Goal: Book appointment/travel/reservation

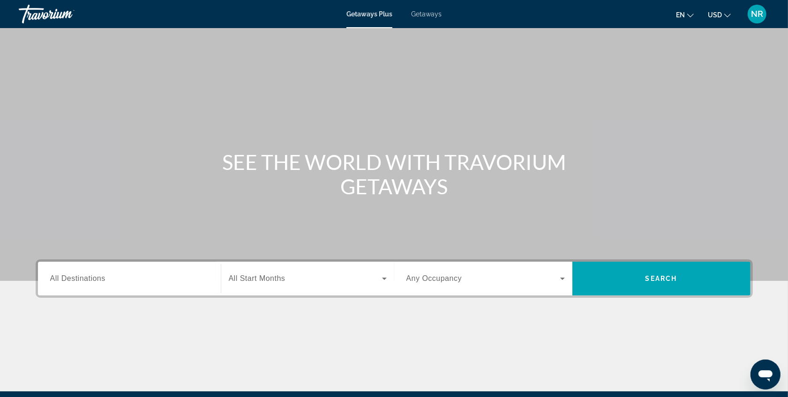
click at [416, 13] on span "Getaways" at bounding box center [426, 13] width 30 height 7
click at [133, 277] on input "Destination All Destinations" at bounding box center [129, 279] width 158 height 11
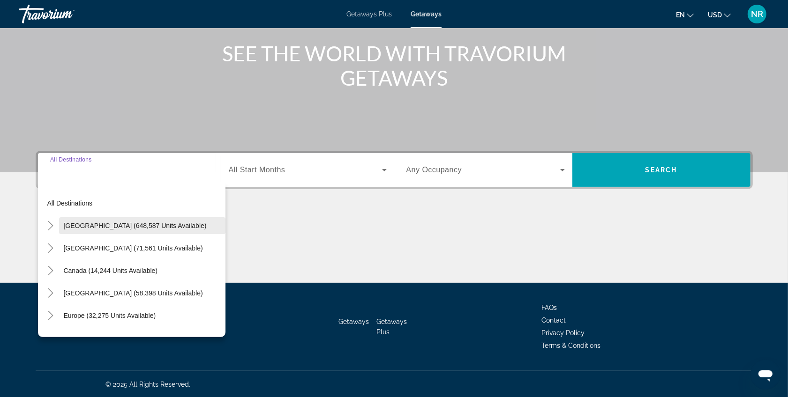
click at [80, 223] on span "[GEOGRAPHIC_DATA] (648,587 units available)" at bounding box center [135, 225] width 143 height 7
type input "**********"
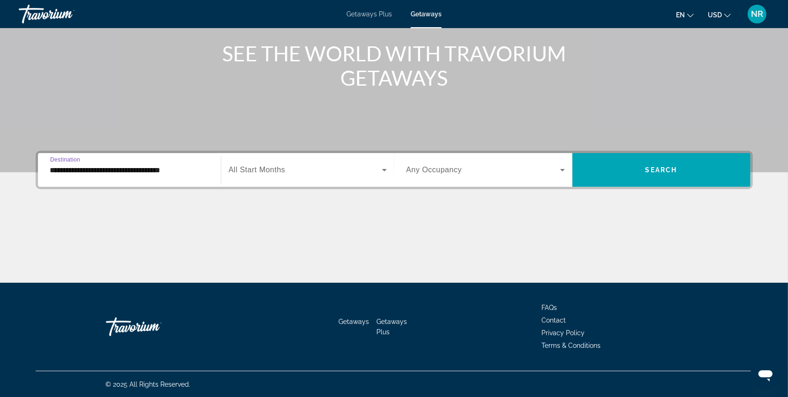
click at [325, 172] on span "Search widget" at bounding box center [305, 169] width 153 height 11
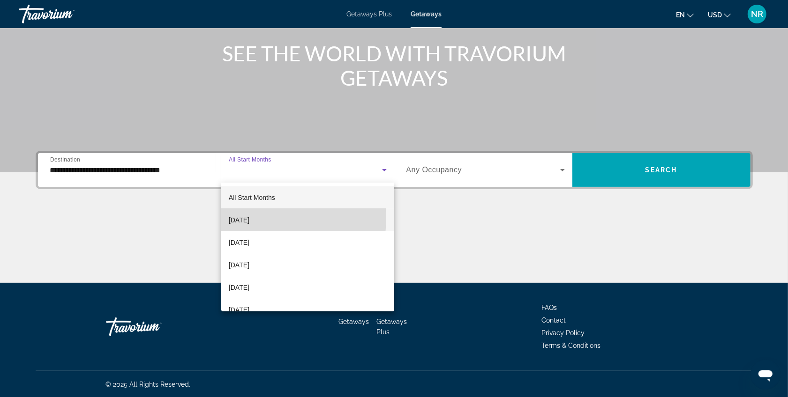
click at [249, 218] on span "[DATE]" at bounding box center [239, 220] width 21 height 11
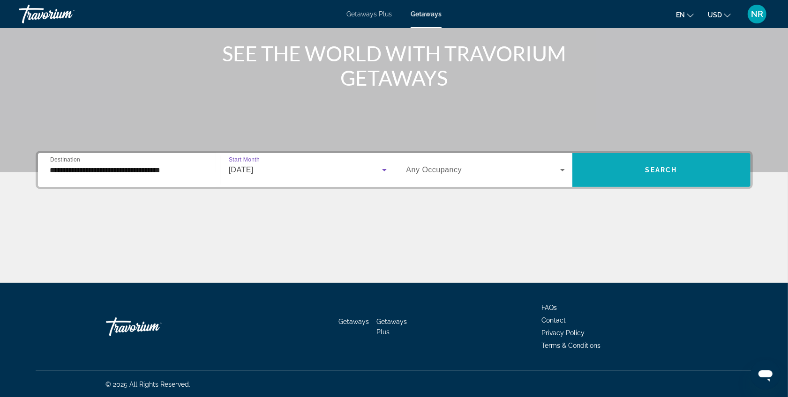
click at [635, 167] on span "Search widget" at bounding box center [661, 170] width 178 height 22
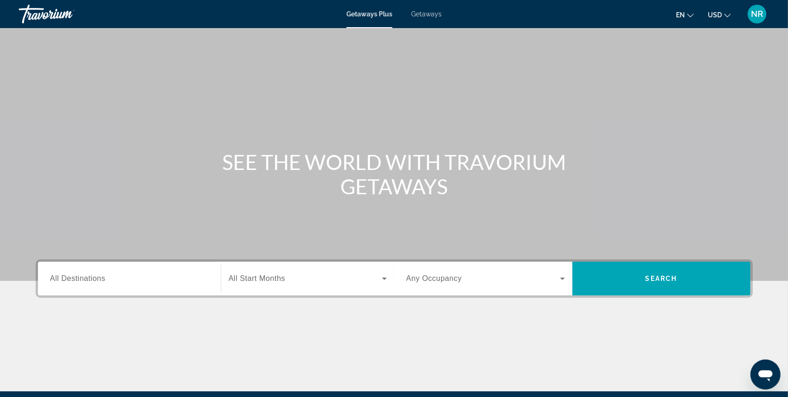
click at [104, 282] on span "All Destinations" at bounding box center [77, 279] width 55 height 8
click at [104, 282] on input "Destination All Destinations" at bounding box center [129, 279] width 158 height 11
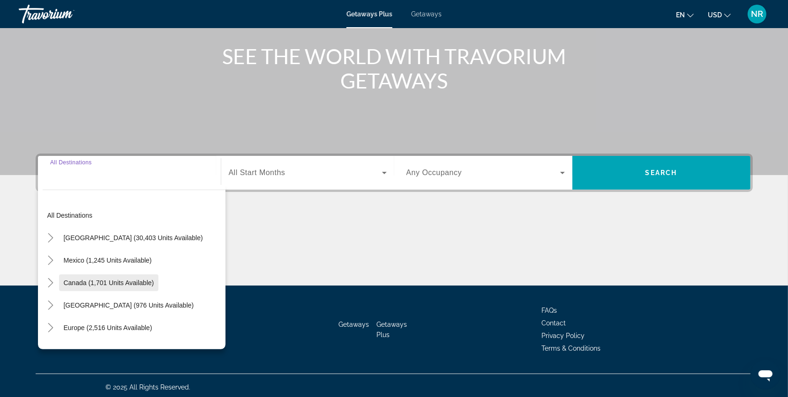
scroll to position [109, 0]
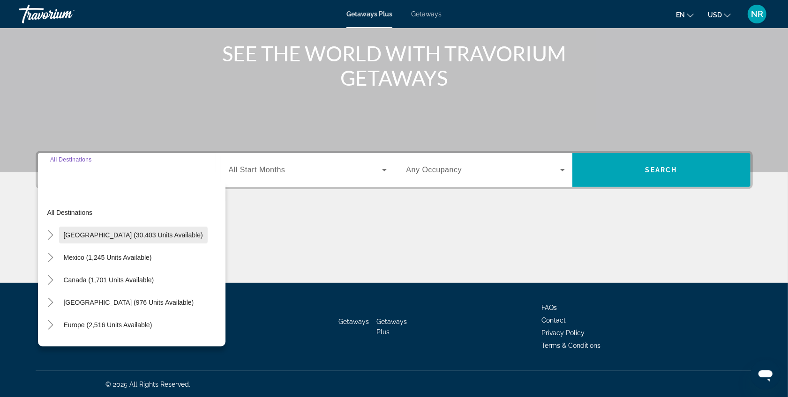
click at [83, 240] on span "Search widget" at bounding box center [133, 235] width 149 height 22
type input "**********"
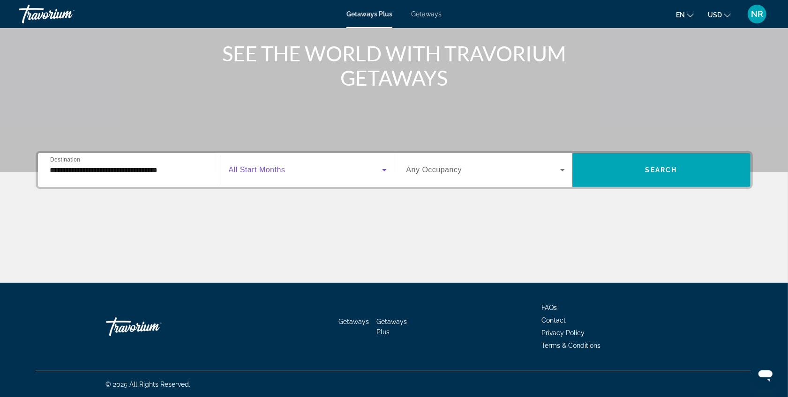
click at [314, 170] on span "Search widget" at bounding box center [305, 169] width 153 height 11
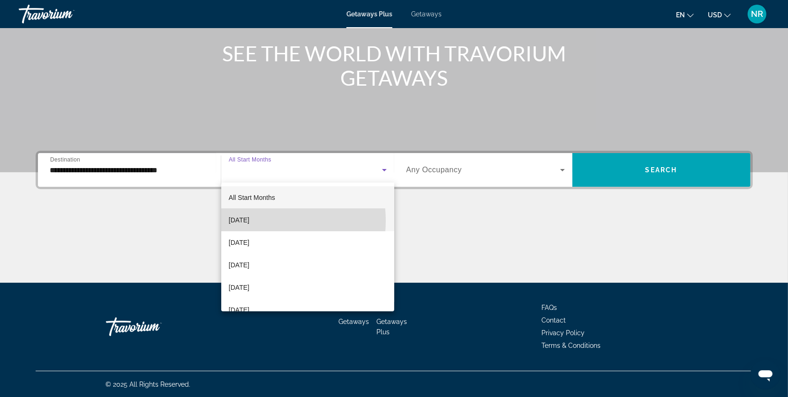
click at [249, 221] on span "September 2025" at bounding box center [239, 220] width 21 height 11
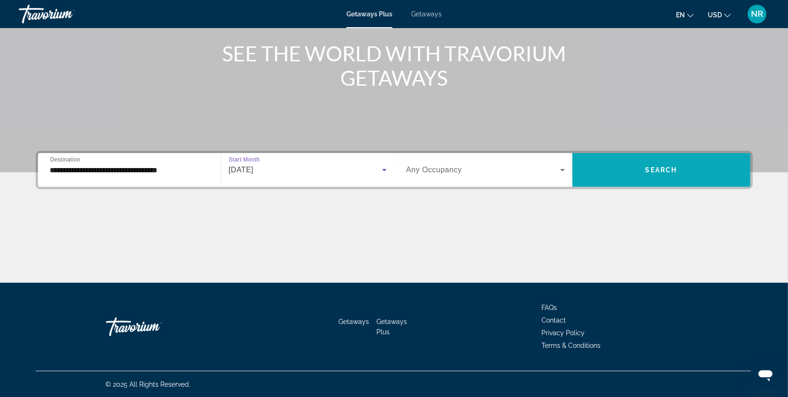
click at [599, 167] on span "Search widget" at bounding box center [661, 170] width 178 height 22
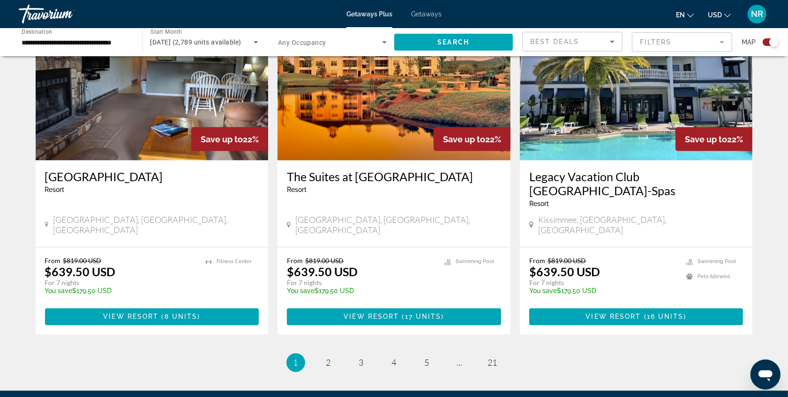
scroll to position [1437, 0]
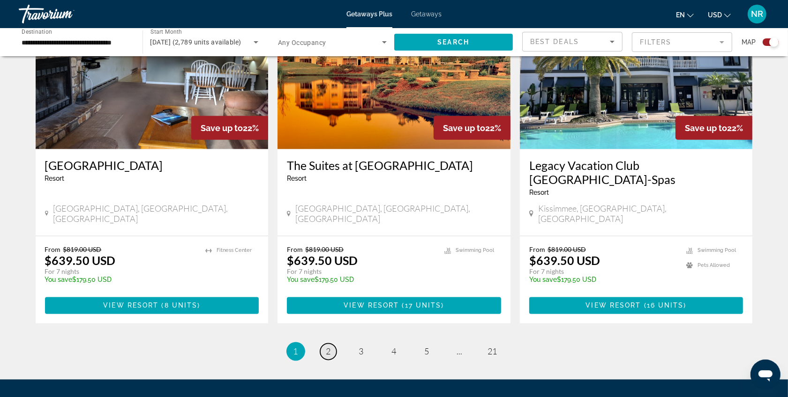
click at [324, 344] on link "page 2" at bounding box center [328, 352] width 16 height 16
